Goal: Check status: Check status

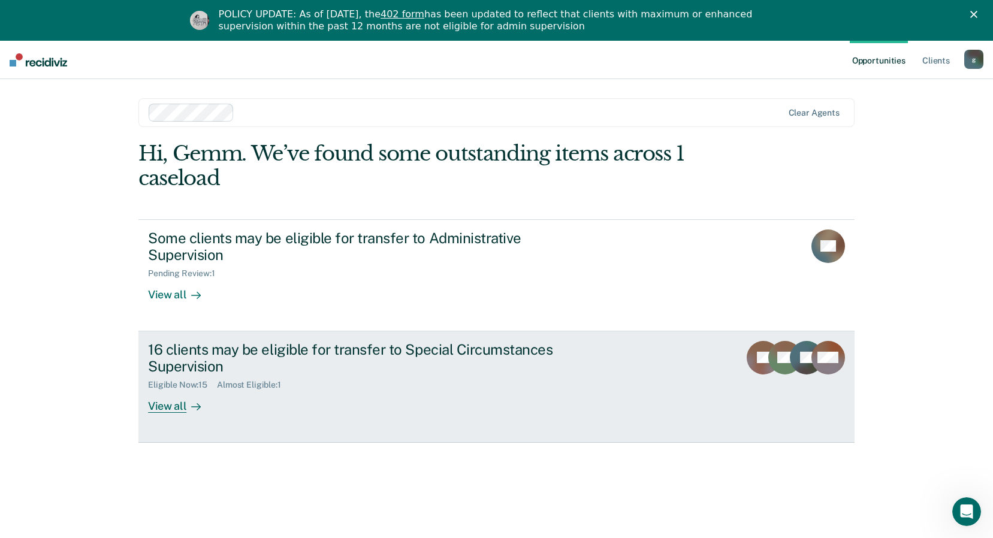
click at [166, 408] on div "View all" at bounding box center [181, 401] width 67 height 23
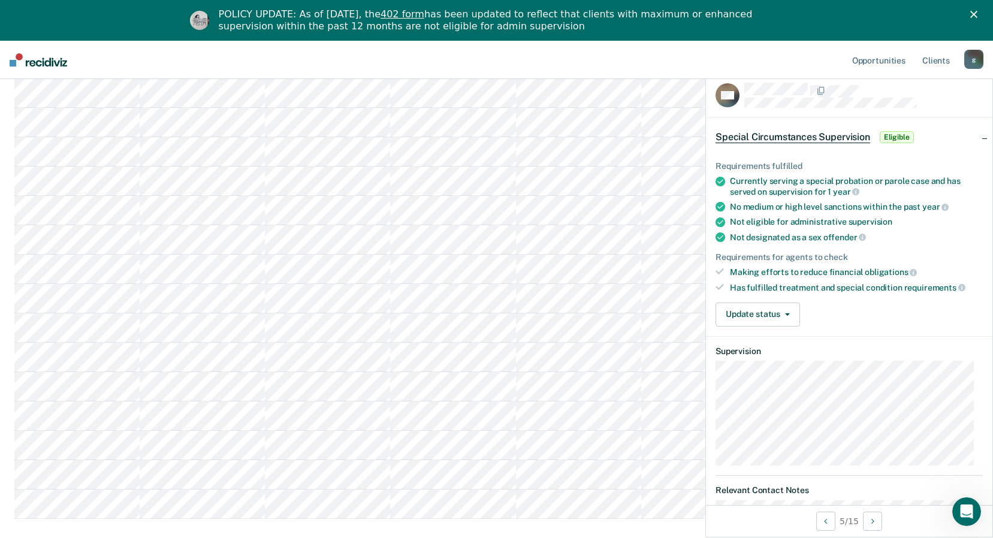
scroll to position [24, 0]
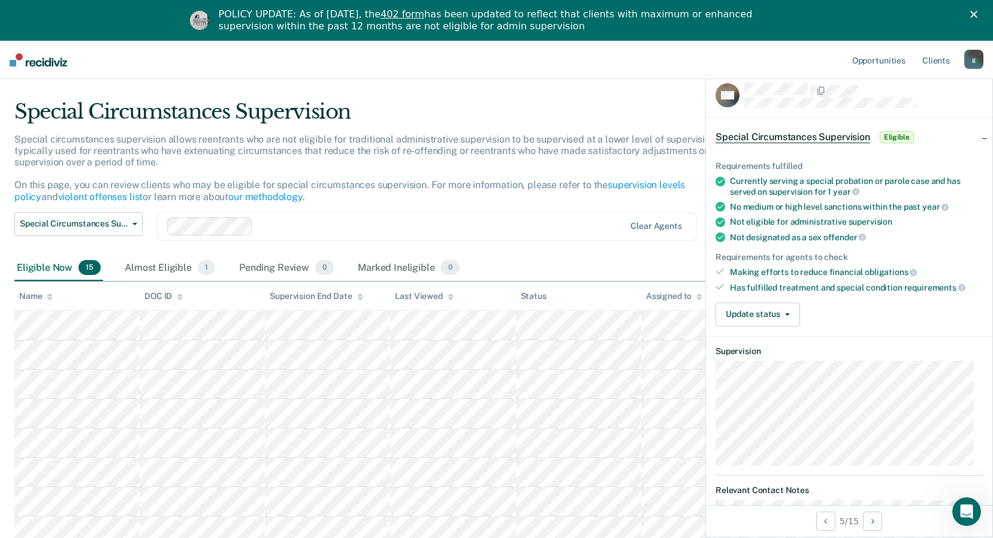
click at [638, 250] on div "Special Circumstances Supervision Administrative Supervision Special Circumstan…" at bounding box center [386, 233] width 745 height 43
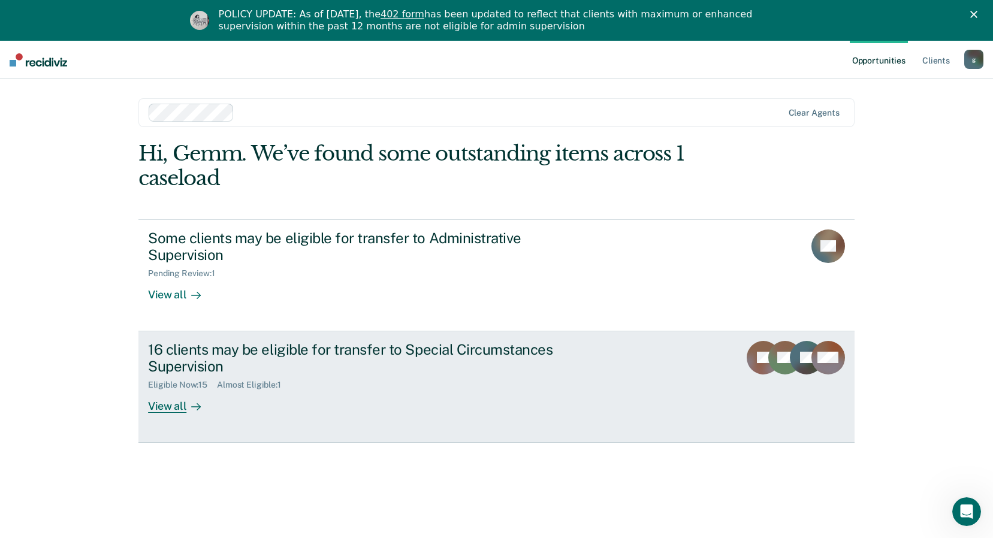
click at [252, 352] on div "16 clients may be eligible for transfer to Special Circumstances Supervision" at bounding box center [358, 358] width 421 height 35
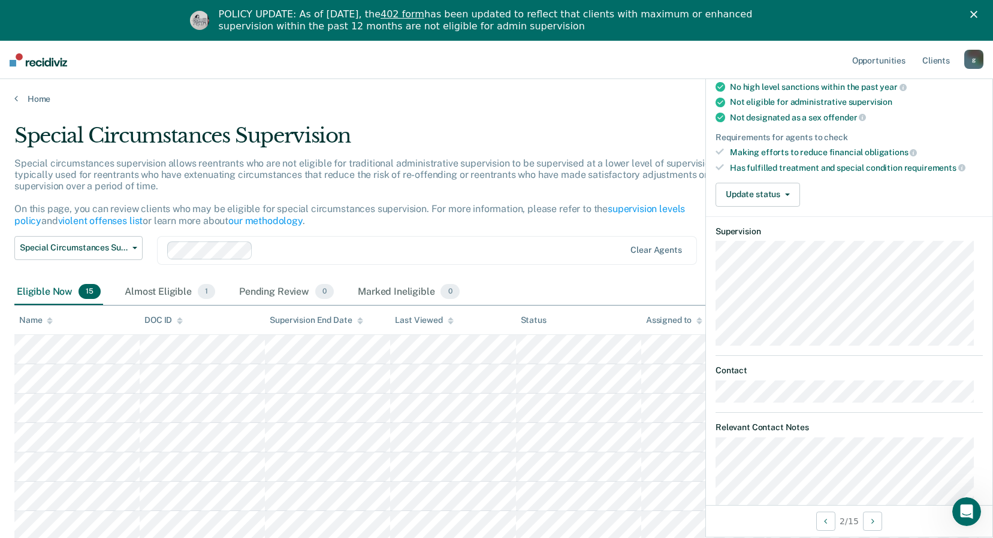
scroll to position [180, 0]
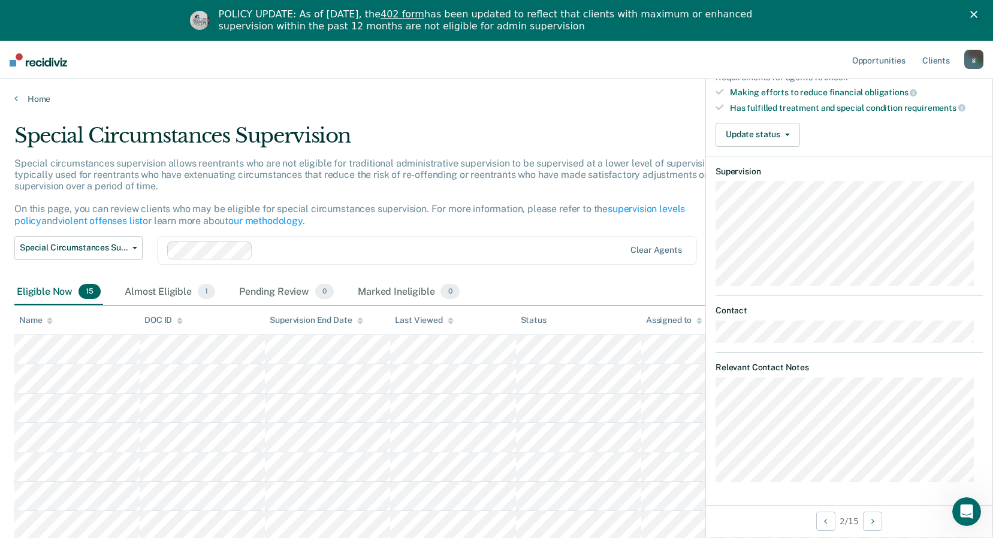
click at [609, 282] on div "Eligible Now 15 Almost Eligible 1 Pending Review 0 Marked Ineligible 0" at bounding box center [496, 292] width 964 height 27
click at [19, 95] on link "Home" at bounding box center [496, 98] width 964 height 11
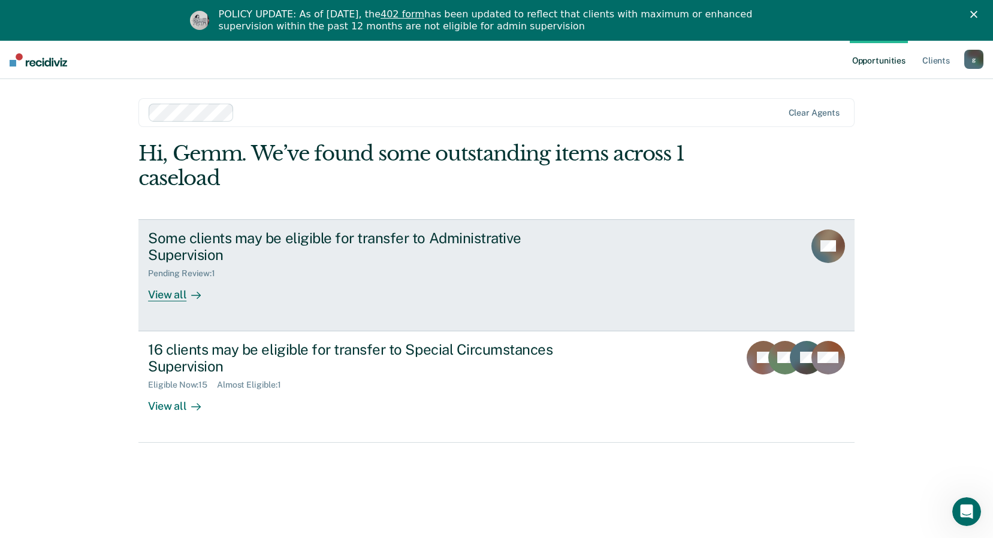
click at [170, 295] on div "View all" at bounding box center [181, 290] width 67 height 23
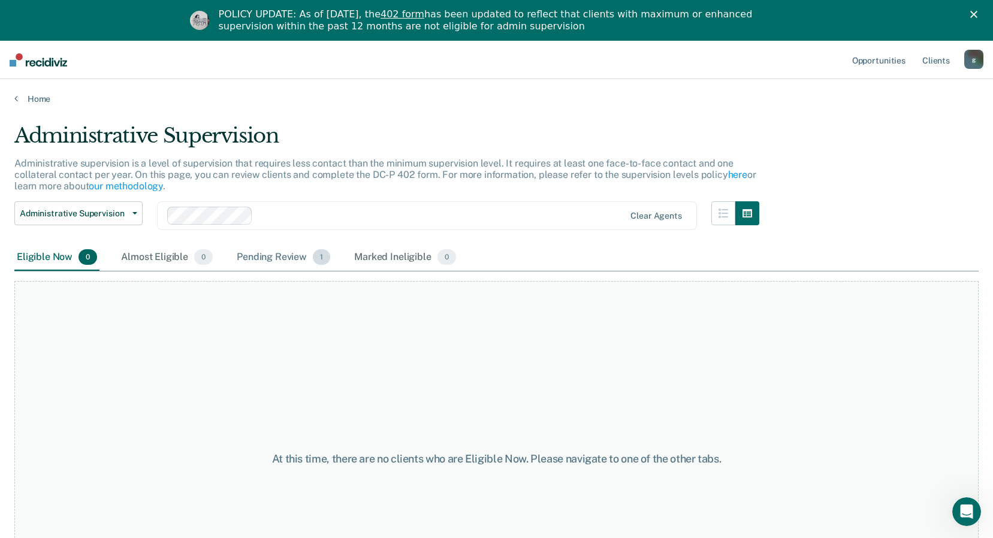
click at [302, 256] on div "Pending Review 1" at bounding box center [283, 257] width 98 height 26
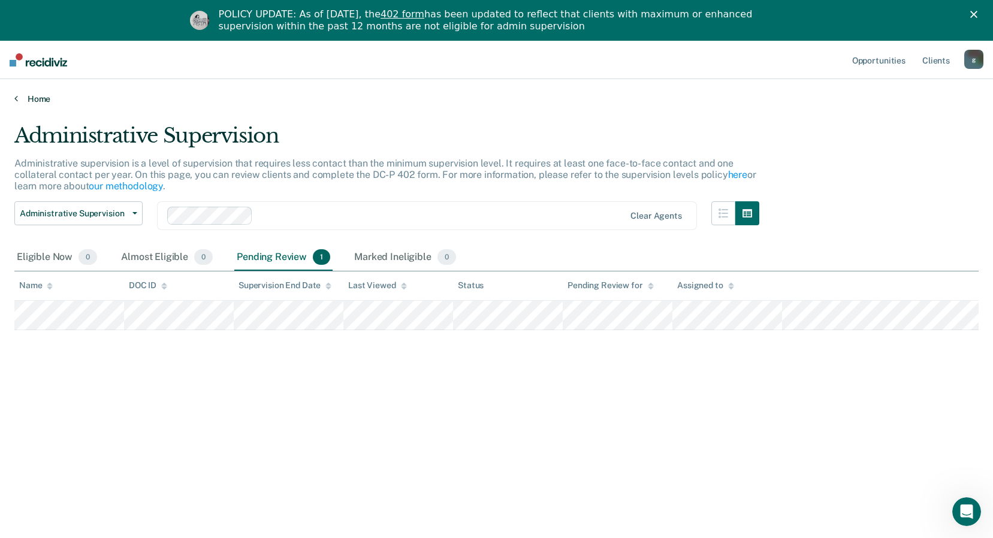
click at [36, 99] on link "Home" at bounding box center [496, 98] width 964 height 11
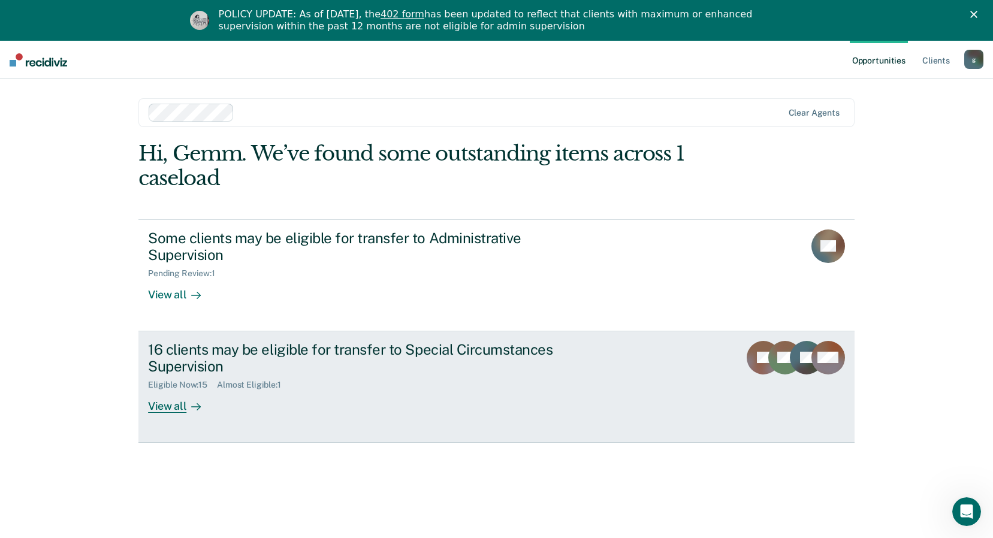
click at [186, 401] on div at bounding box center [193, 407] width 14 height 14
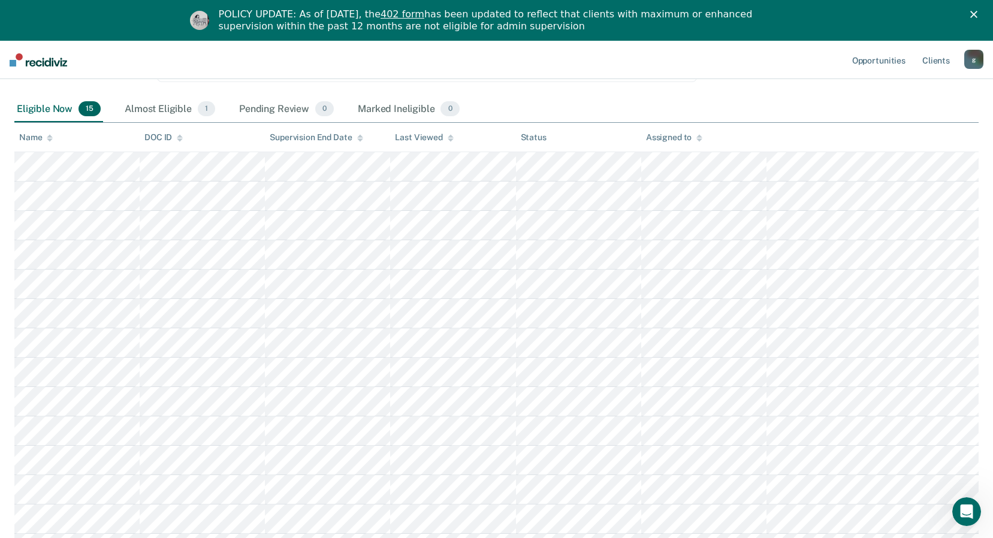
scroll to position [24, 0]
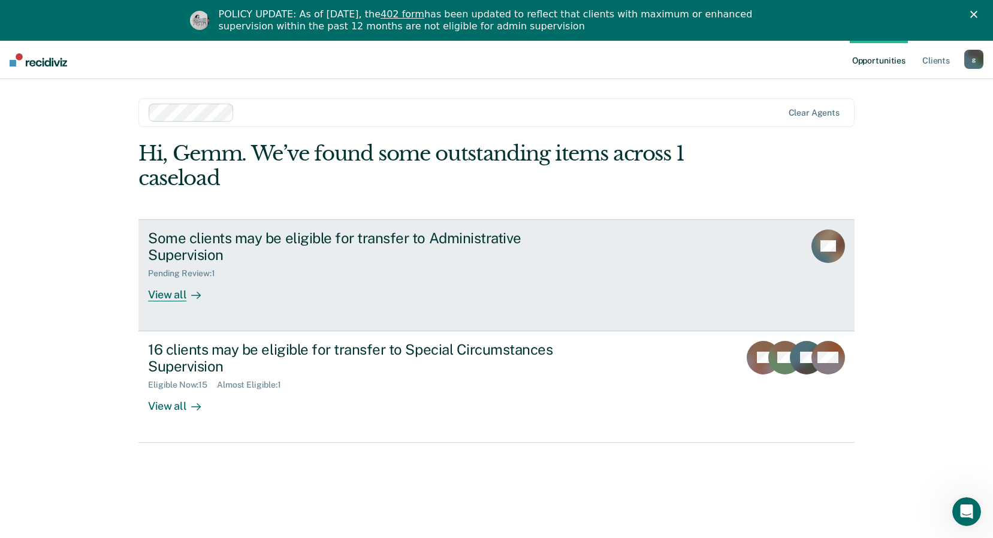
click at [162, 294] on div "View all" at bounding box center [181, 290] width 67 height 23
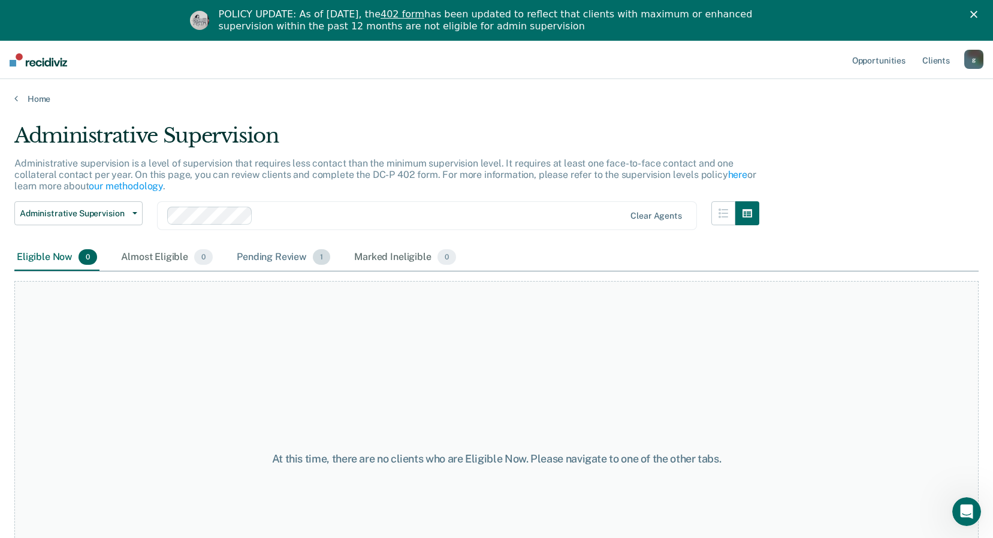
click at [313, 260] on span "1" at bounding box center [321, 257] width 17 height 16
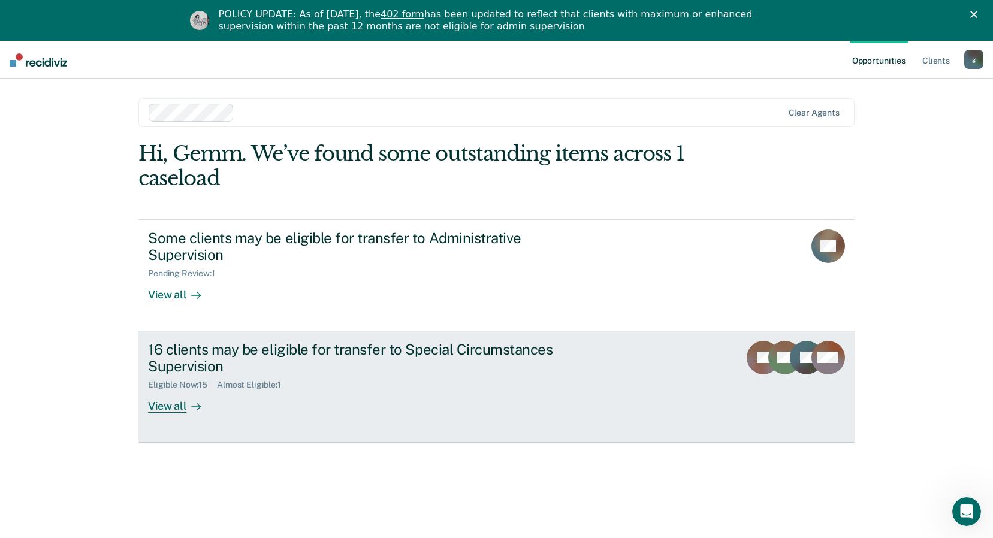
click at [186, 409] on div at bounding box center [193, 407] width 14 height 14
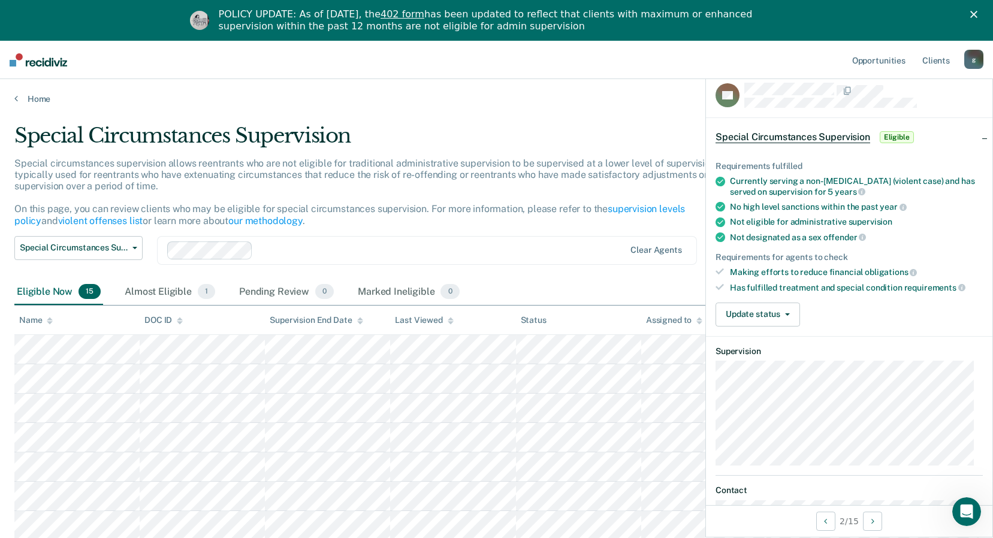
click at [500, 227] on div "Special circumstances supervision allows reentrants who are not eligible for tr…" at bounding box center [386, 197] width 745 height 78
click at [789, 313] on button "Update status" at bounding box center [757, 315] width 84 height 24
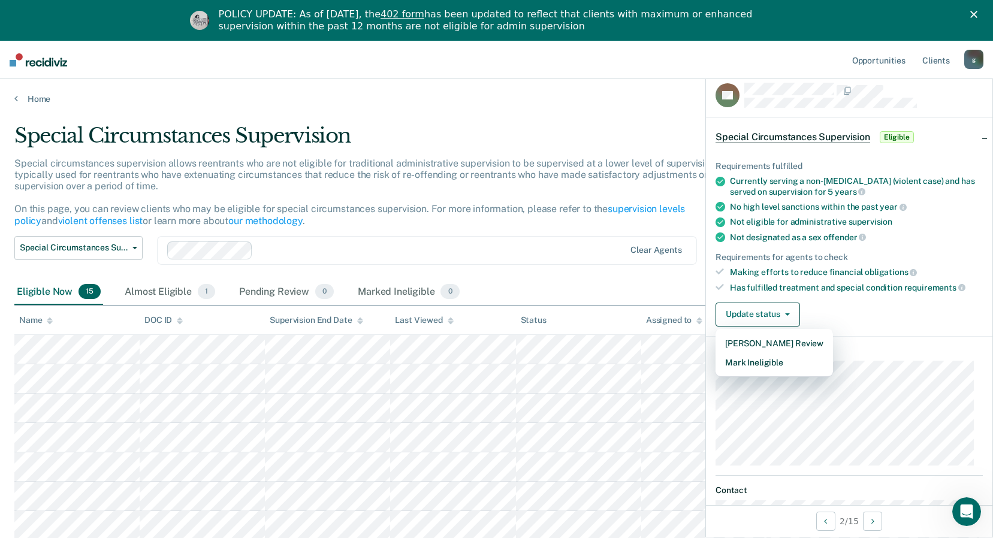
click at [624, 277] on div "Special Circumstances Supervision Administrative Supervision Special Circumstan…" at bounding box center [386, 257] width 745 height 43
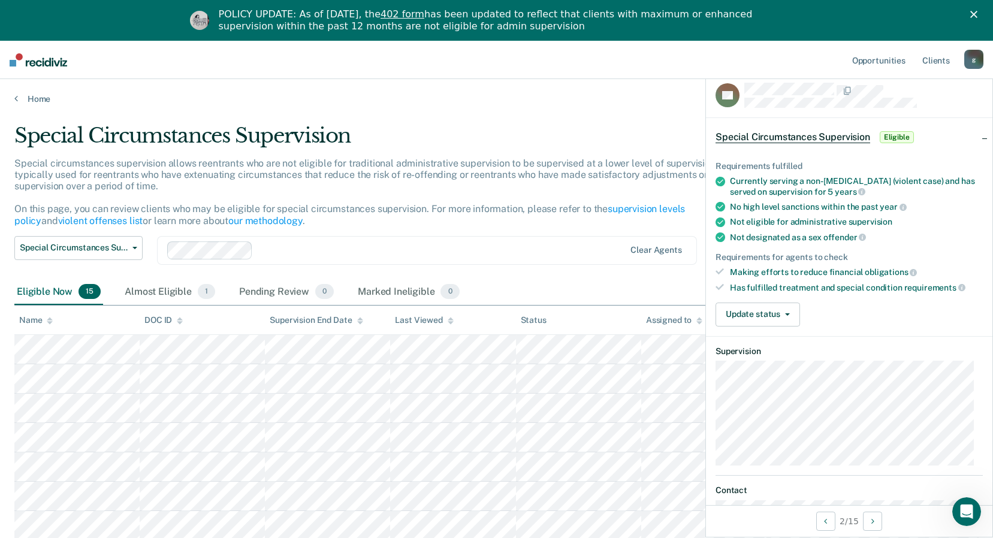
click at [586, 279] on div "Eligible Now 15 Almost Eligible 1 Pending Review 0 Marked Ineligible 0" at bounding box center [496, 292] width 964 height 27
click at [635, 277] on div "Special Circumstances Supervision Administrative Supervision Special Circumstan…" at bounding box center [386, 257] width 745 height 43
click at [23, 102] on link "Home" at bounding box center [496, 98] width 964 height 11
